Goal: Find specific page/section: Find specific page/section

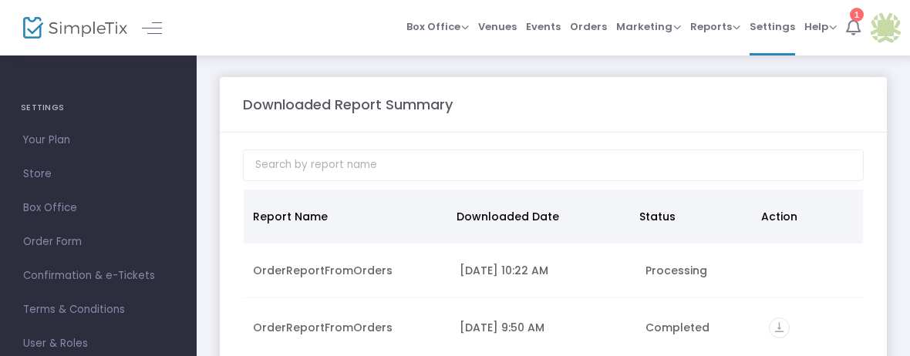
click at [856, 25] on icon at bounding box center [853, 27] width 15 height 17
